Goal: Task Accomplishment & Management: Complete application form

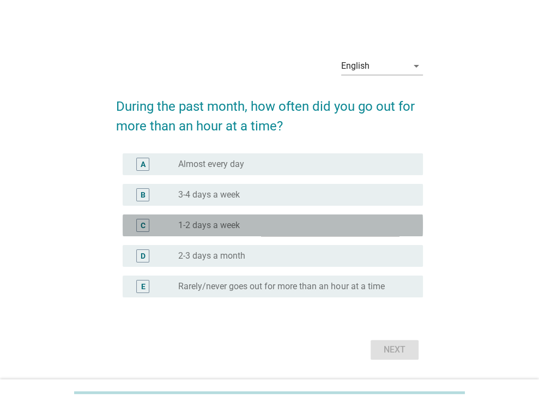
click at [245, 227] on div "radio_button_unchecked 1-2 days a week" at bounding box center [291, 225] width 227 height 11
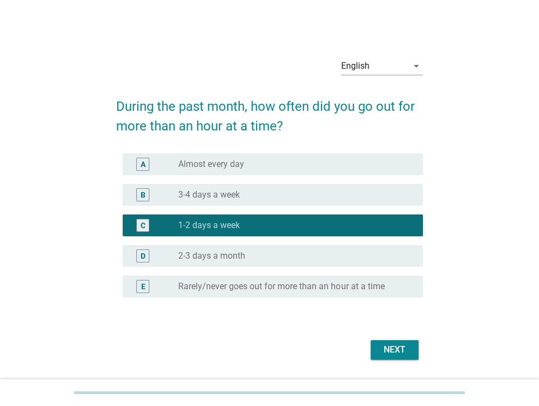
click at [414, 354] on button "Next" at bounding box center [395, 350] width 48 height 20
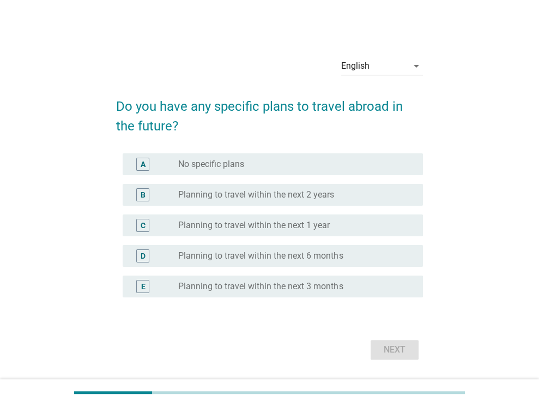
click at [257, 234] on div "C radio_button_unchecked Planning to travel within the next 1 year" at bounding box center [273, 225] width 300 height 22
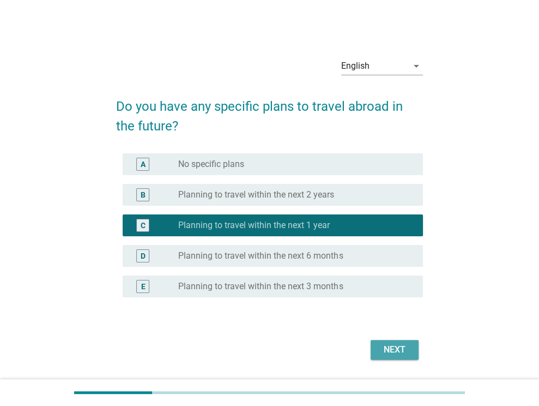
click at [412, 355] on button "Next" at bounding box center [395, 350] width 48 height 20
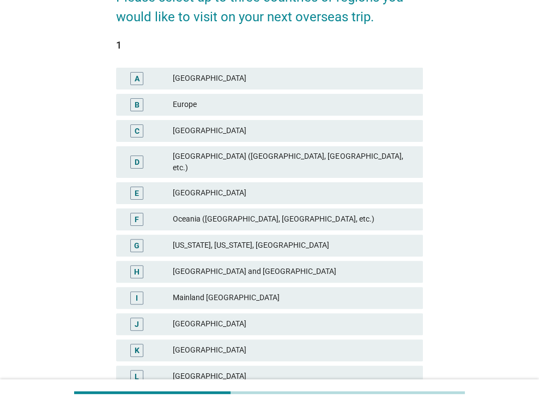
scroll to position [218, 0]
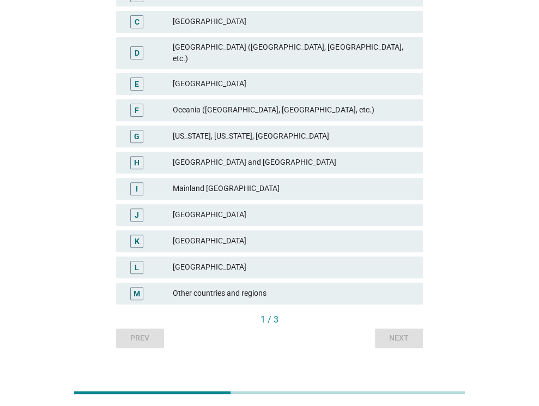
click at [278, 77] on div "[GEOGRAPHIC_DATA]" at bounding box center [293, 83] width 241 height 13
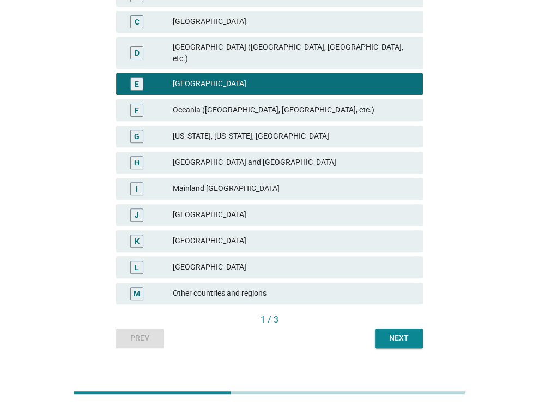
click at [403, 333] on div "Next" at bounding box center [399, 337] width 31 height 11
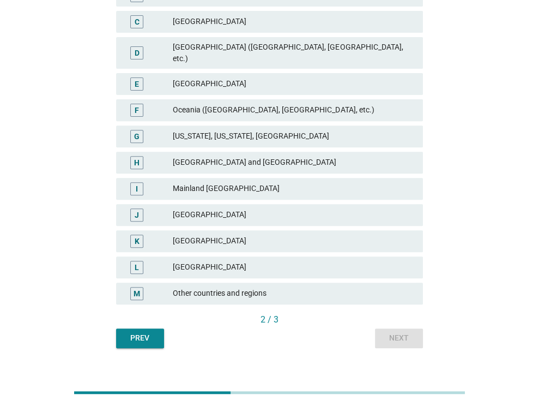
click at [235, 261] on div "[GEOGRAPHIC_DATA]" at bounding box center [293, 267] width 241 height 13
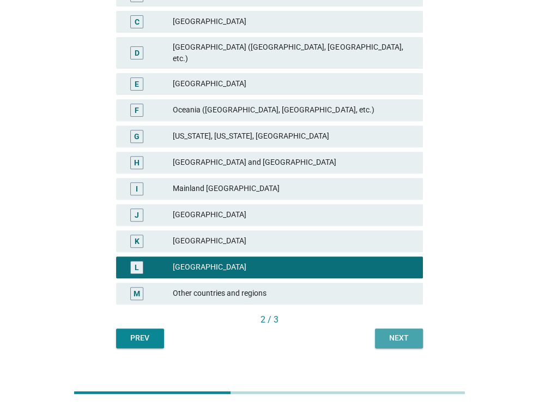
click at [408, 332] on div "Next" at bounding box center [399, 337] width 31 height 11
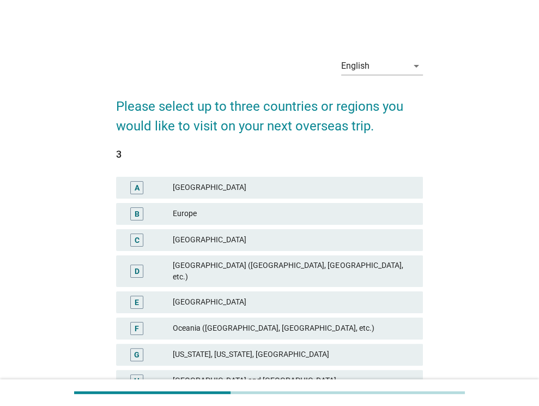
click at [306, 266] on div "[GEOGRAPHIC_DATA] ([GEOGRAPHIC_DATA], [GEOGRAPHIC_DATA], etc.)" at bounding box center [293, 270] width 241 height 23
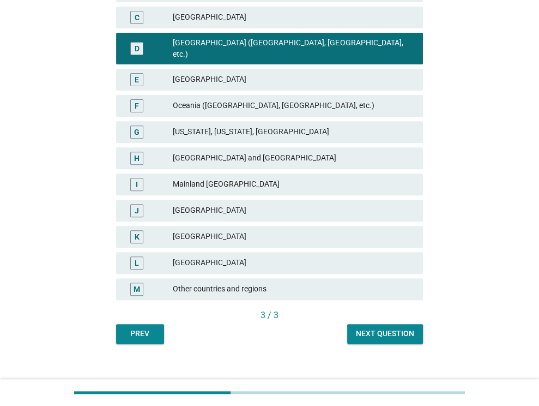
scroll to position [225, 0]
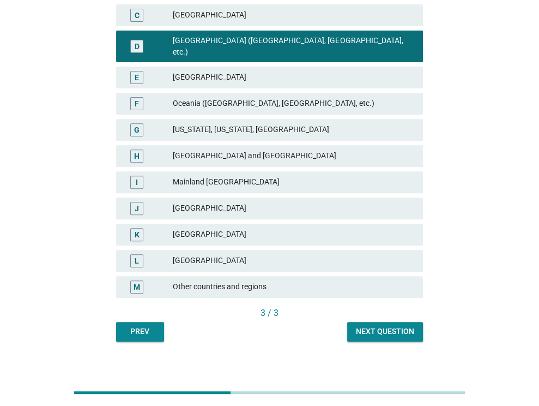
click at [405, 325] on div "Next question" at bounding box center [385, 330] width 58 height 11
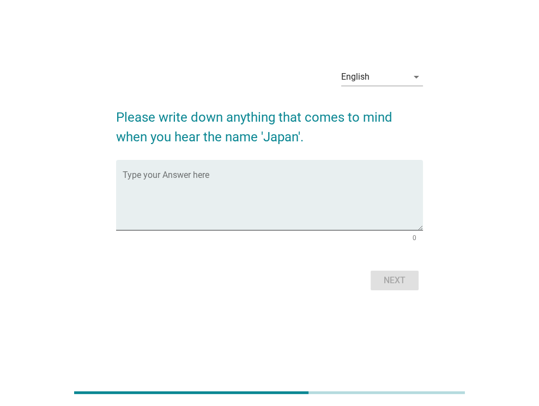
scroll to position [0, 0]
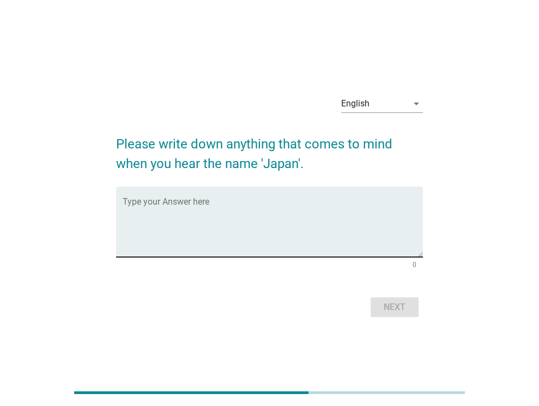
click at [200, 222] on textarea "Type your Answer here" at bounding box center [273, 227] width 300 height 57
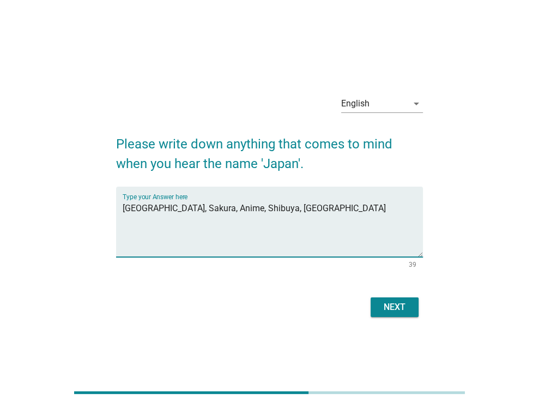
type textarea "[GEOGRAPHIC_DATA], Sakura, Anime, Shibuya, [GEOGRAPHIC_DATA]"
click at [374, 308] on button "Next" at bounding box center [395, 307] width 48 height 20
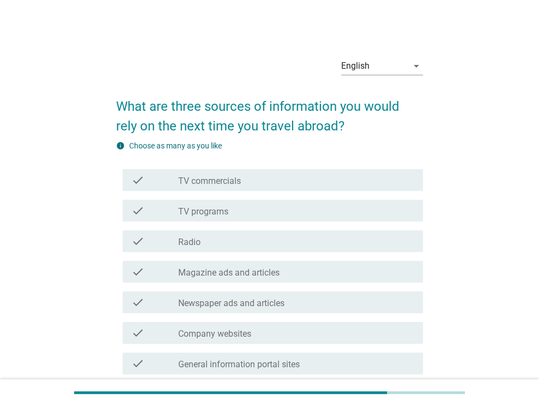
click at [317, 274] on div "check_box_outline_blank Magazine ads and articles" at bounding box center [296, 271] width 236 height 13
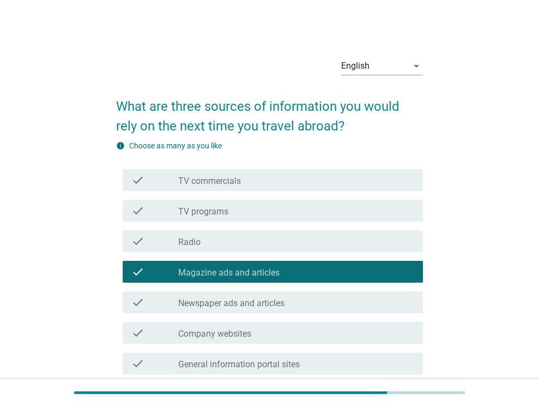
click at [316, 273] on div "check_box_outline_blank Magazine ads and articles" at bounding box center [296, 271] width 236 height 13
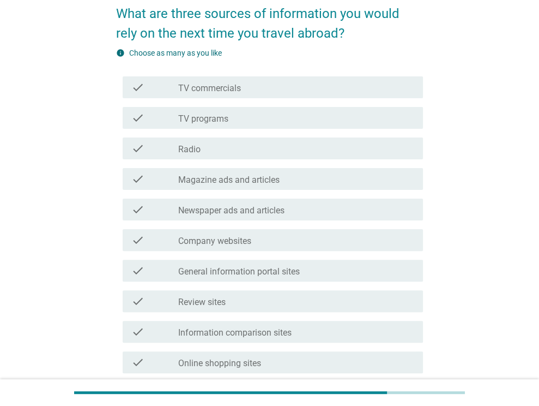
scroll to position [109, 0]
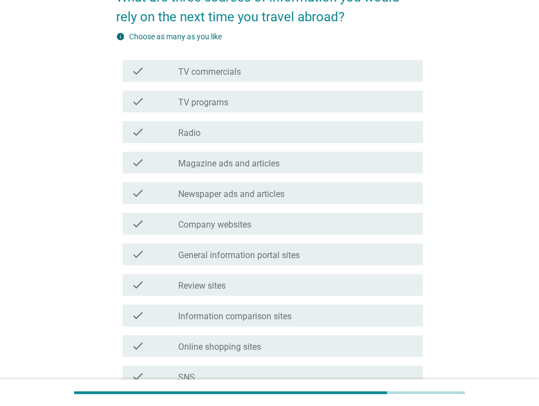
click at [295, 283] on div "check_box_outline_blank Review sites" at bounding box center [296, 284] width 236 height 13
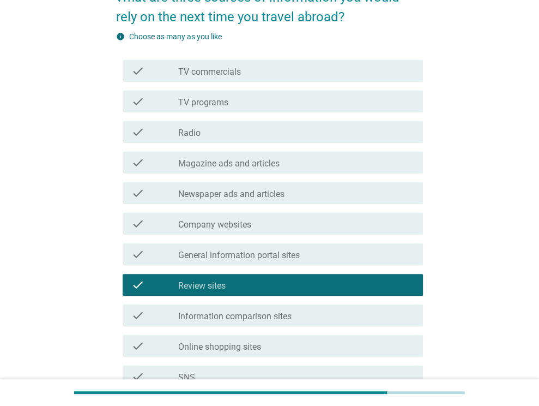
scroll to position [218, 0]
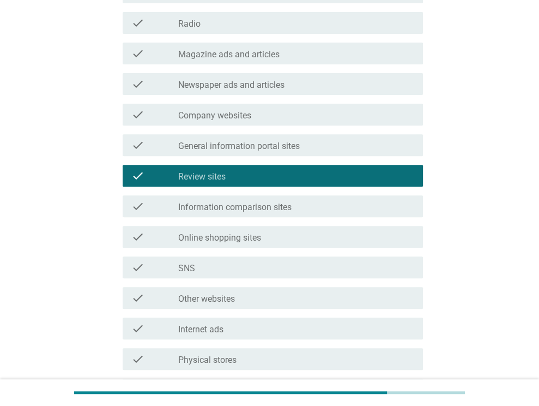
click at [286, 299] on div "check_box_outline_blank Other websites" at bounding box center [296, 297] width 236 height 13
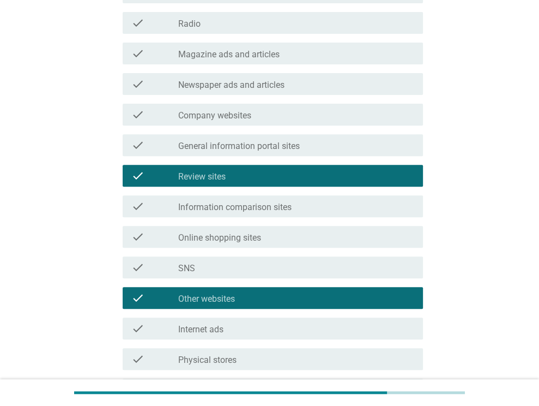
click at [299, 215] on div "check check_box_outline_blank Information comparison sites" at bounding box center [273, 206] width 300 height 22
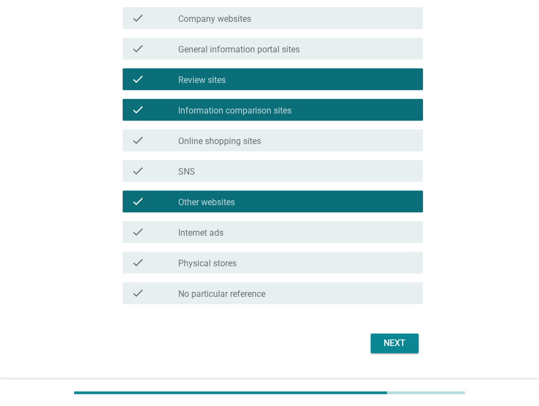
scroll to position [327, 0]
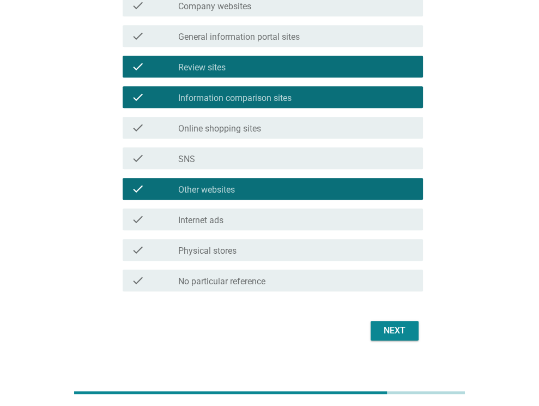
click at [238, 161] on div "check_box_outline_blank SNS" at bounding box center [296, 158] width 236 height 13
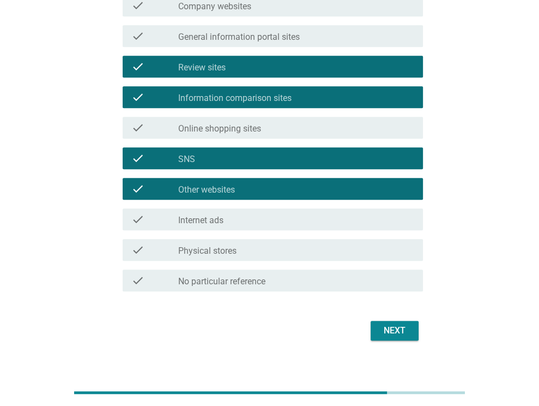
click at [394, 328] on div "Next" at bounding box center [394, 330] width 31 height 13
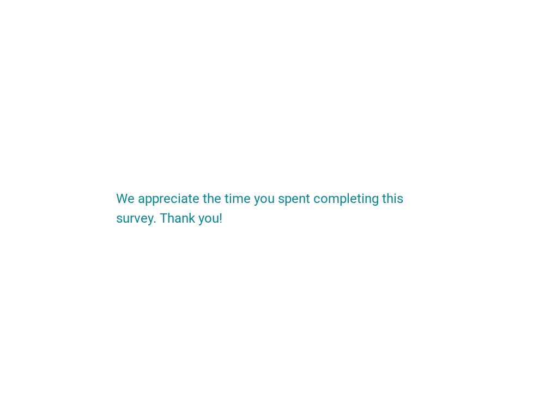
scroll to position [0, 0]
